Goal: Transaction & Acquisition: Obtain resource

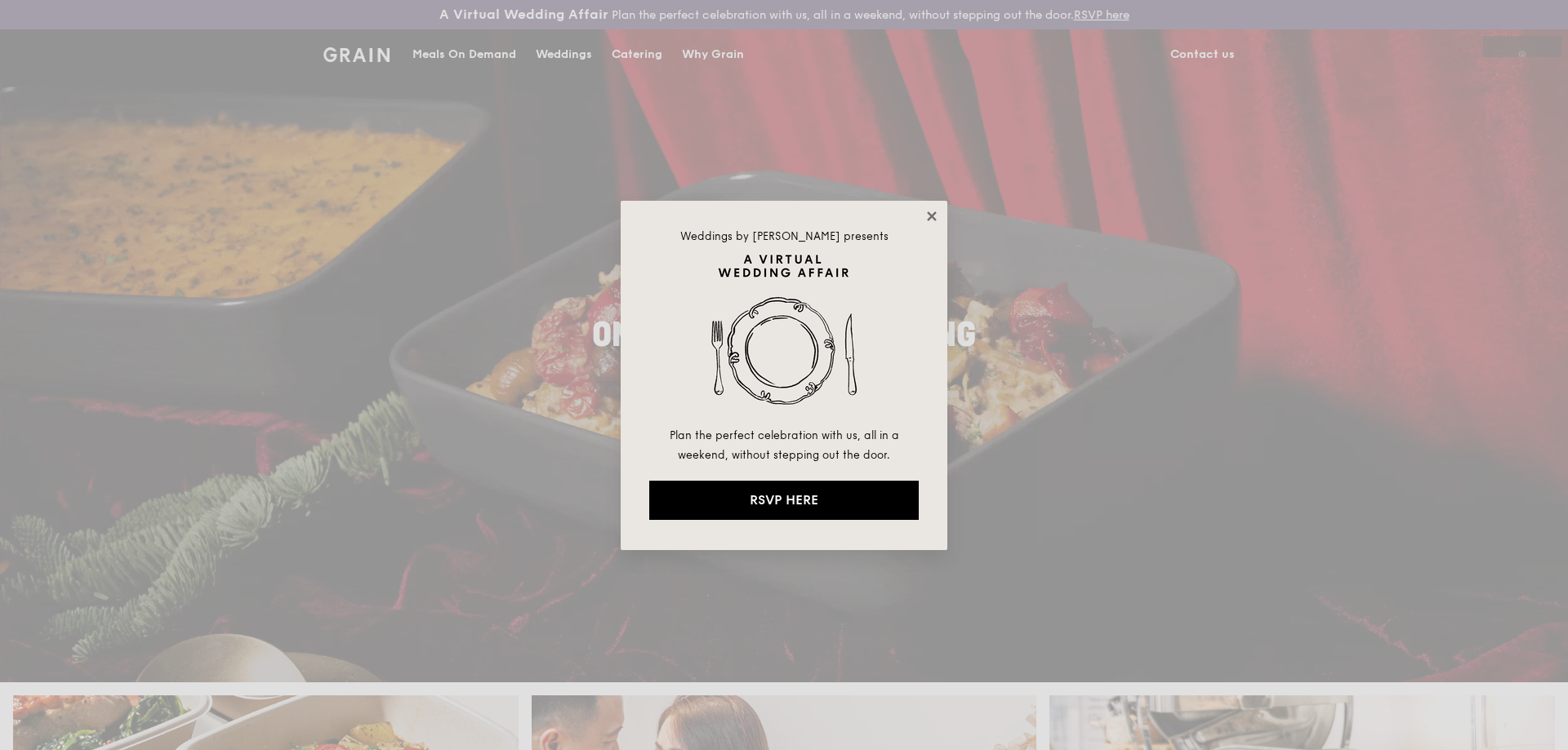
click at [929, 217] on icon at bounding box center [931, 216] width 15 height 15
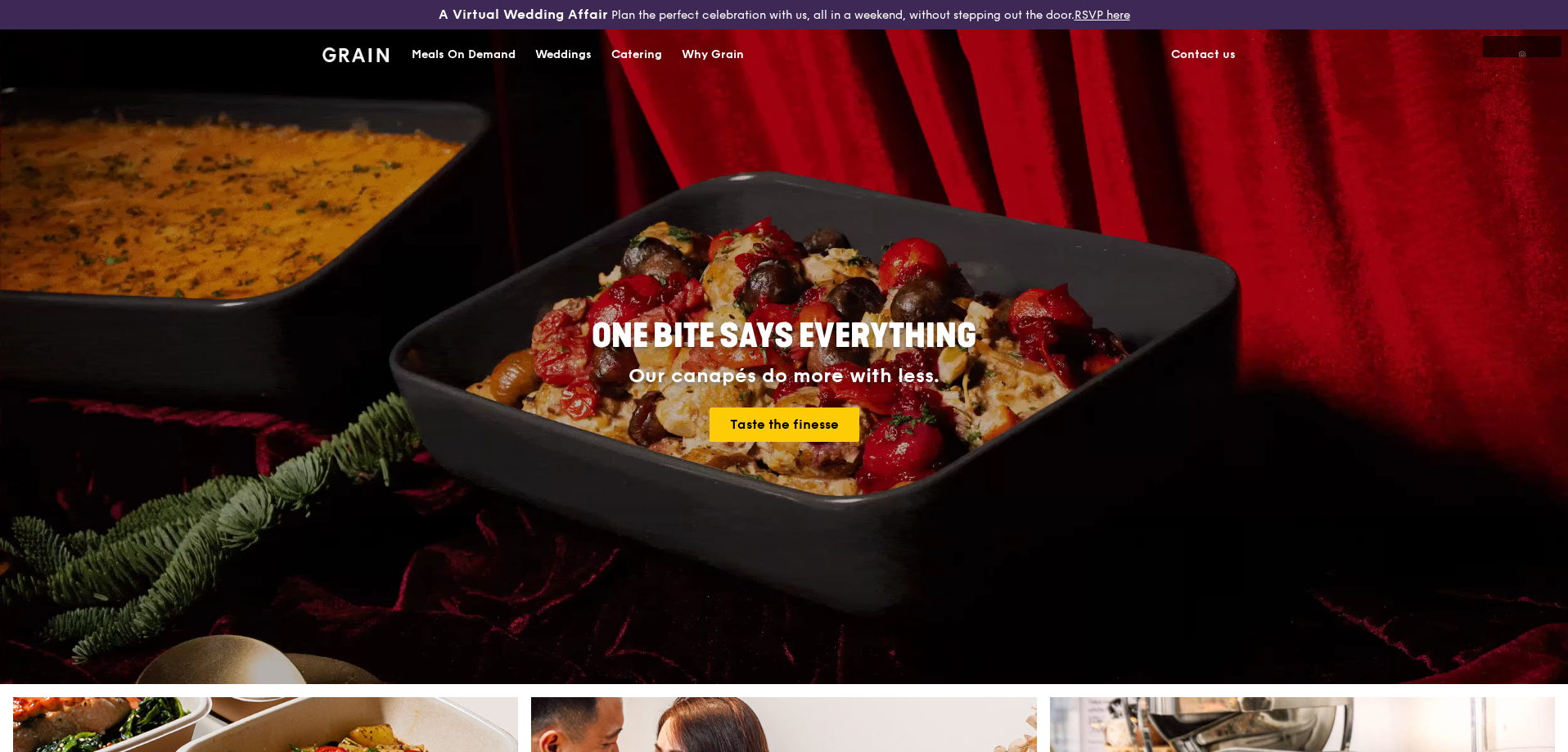
click at [425, 49] on div "Meals On Demand" at bounding box center [464, 55] width 104 height 49
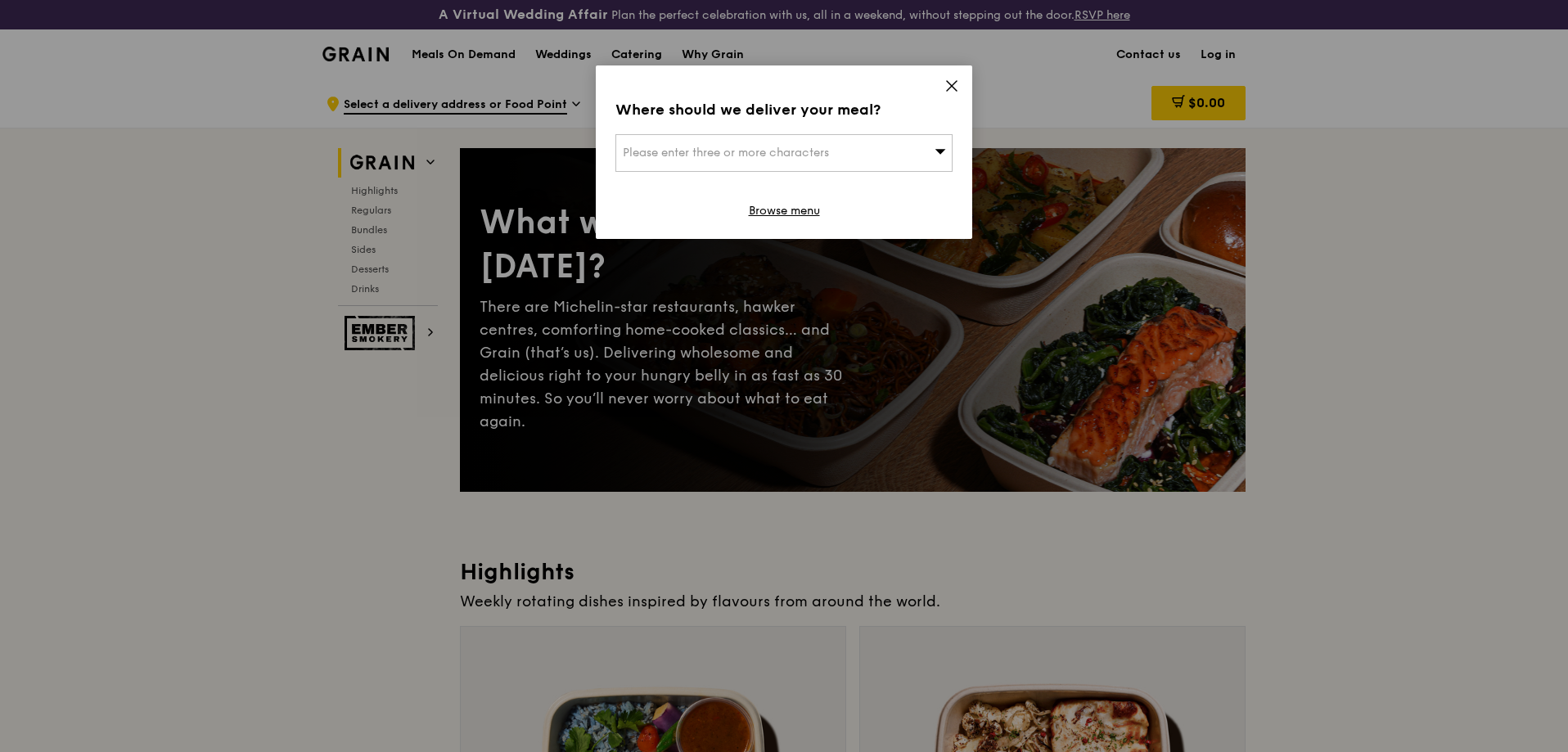
click at [885, 158] on div "Please enter three or more characters" at bounding box center [784, 153] width 337 height 37
click at [962, 83] on div "Where should we deliver your meal? Please enter three or more characters Please…" at bounding box center [784, 153] width 376 height 173
click at [957, 82] on icon at bounding box center [951, 86] width 15 height 15
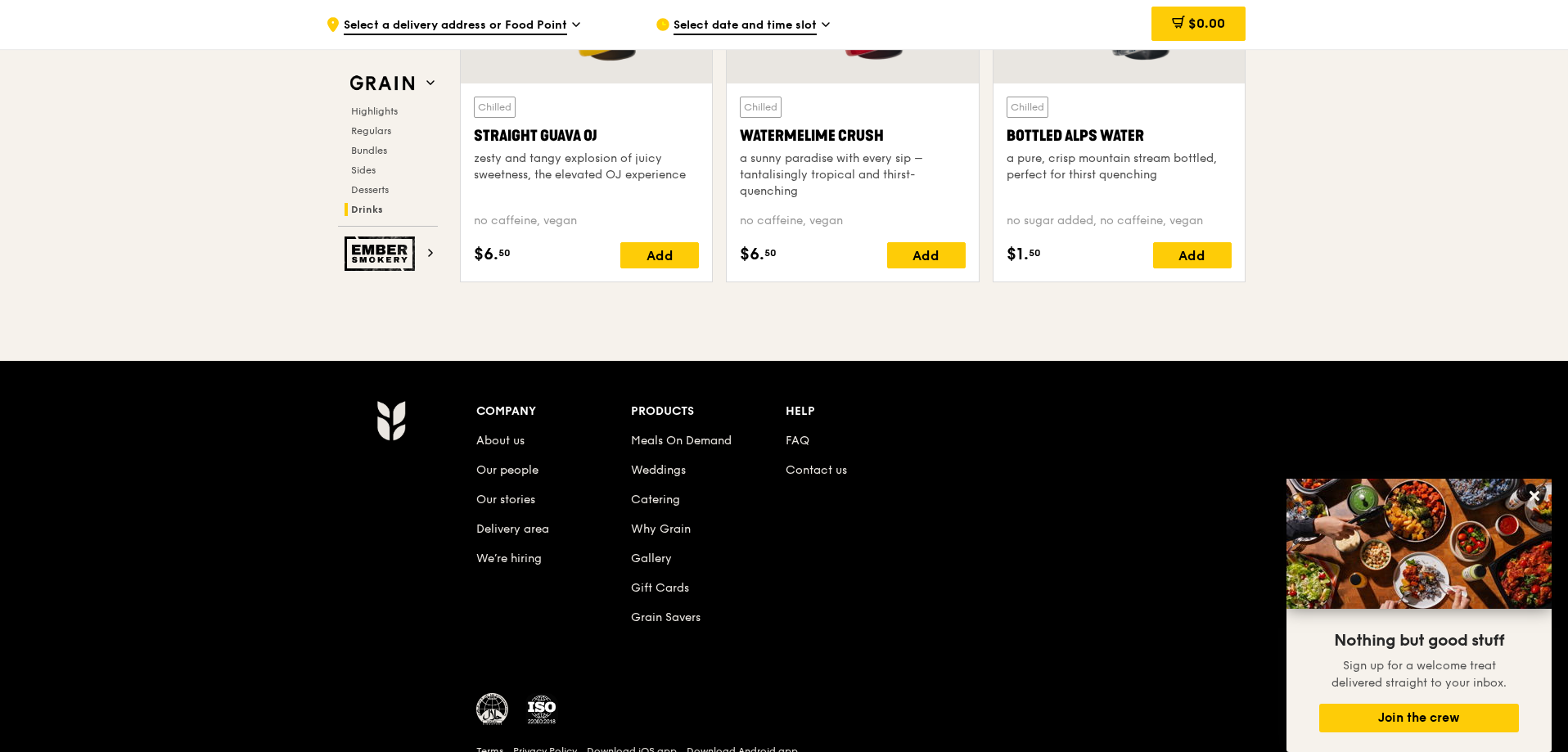
scroll to position [6712, 0]
click at [648, 499] on link "Catering" at bounding box center [656, 499] width 49 height 14
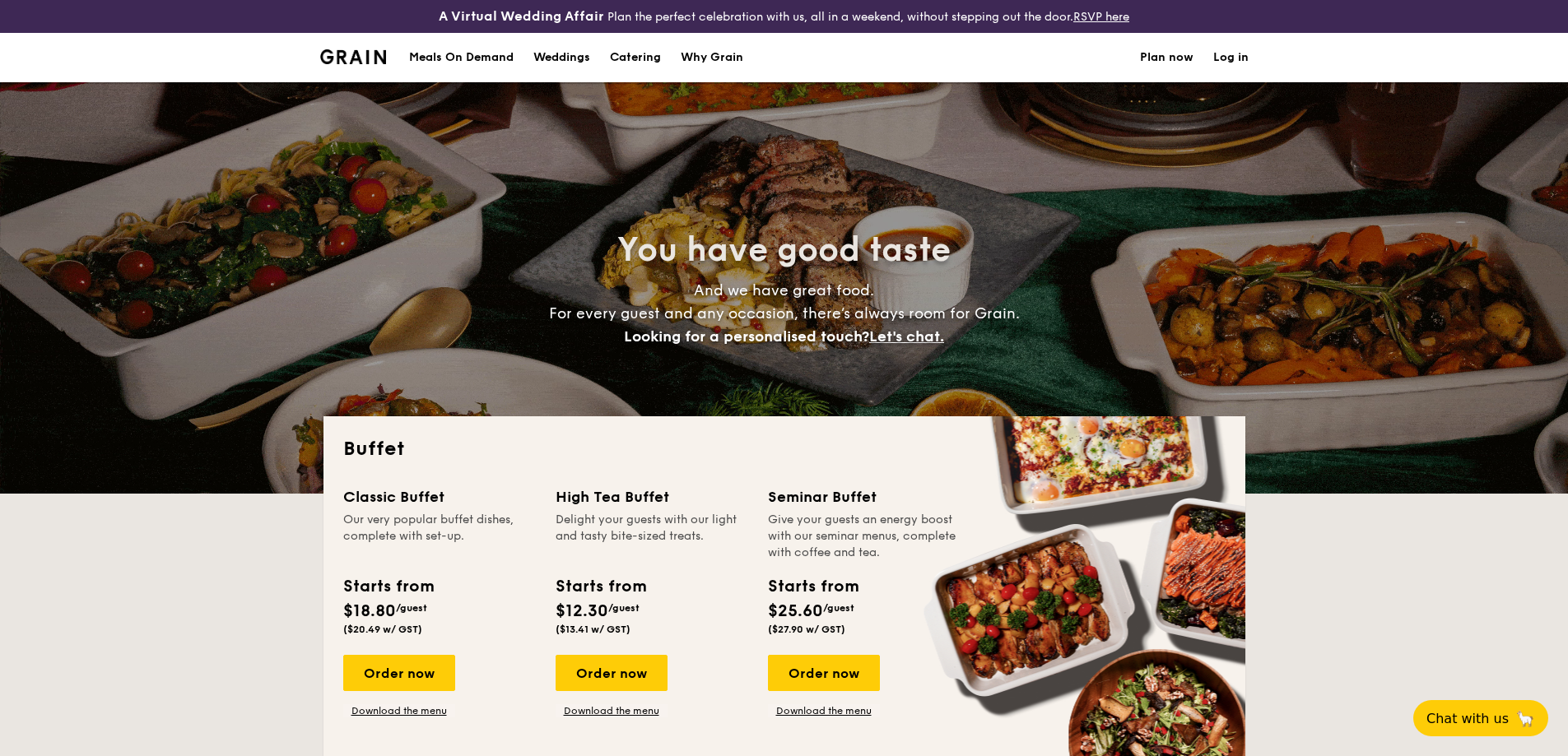
select select
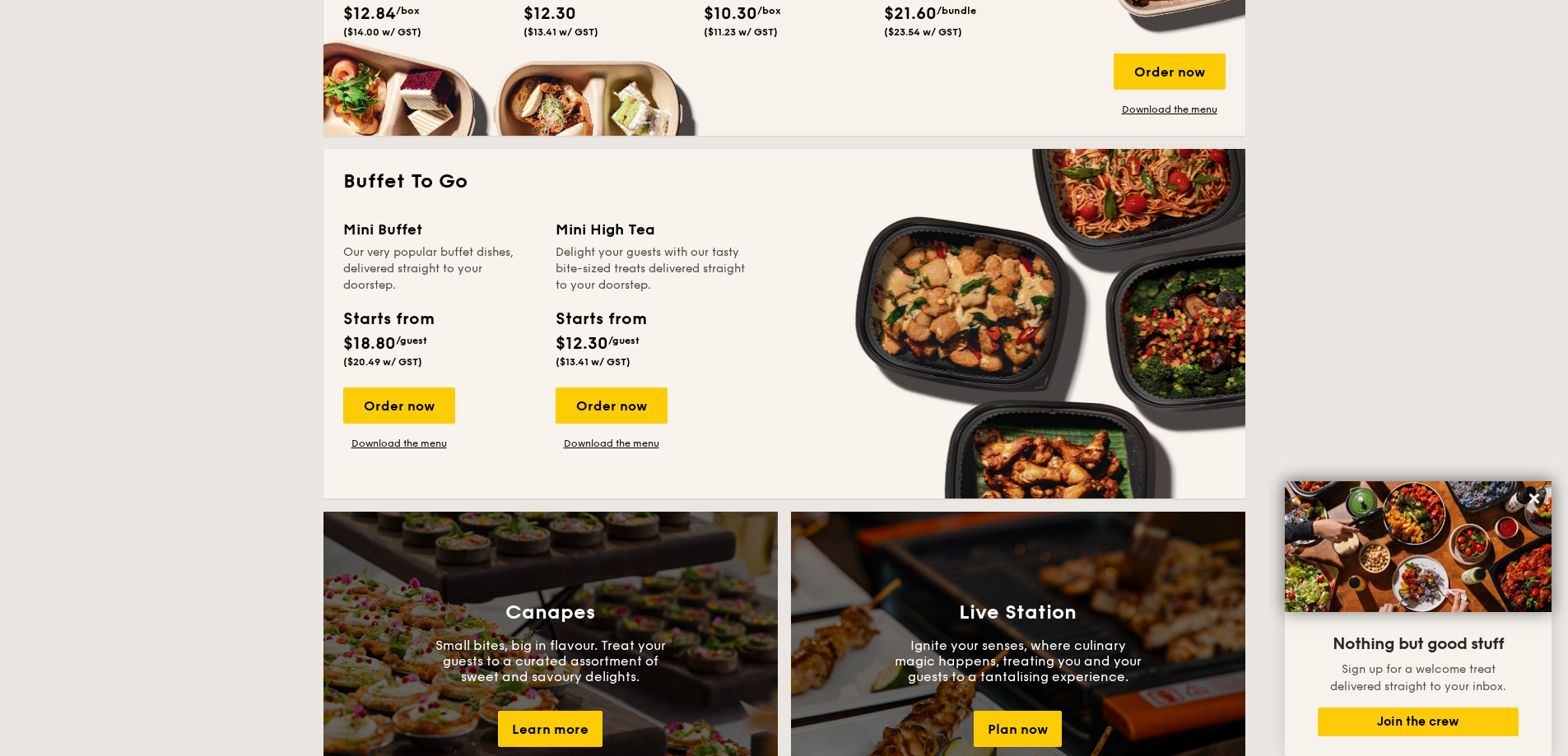
scroll to position [740, 0]
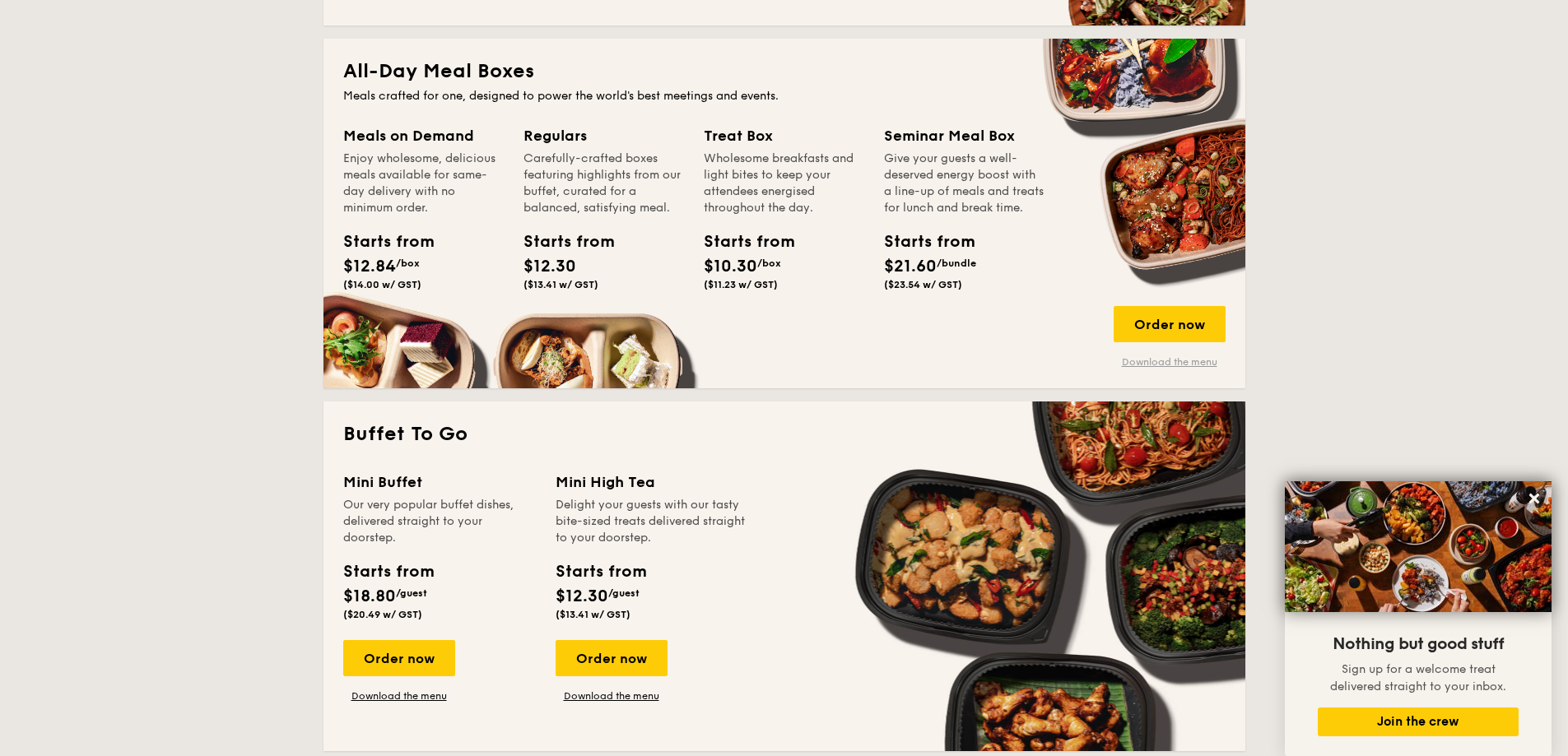
click at [1195, 366] on link "Download the menu" at bounding box center [1169, 362] width 112 height 13
